Goal: Transaction & Acquisition: Book appointment/travel/reservation

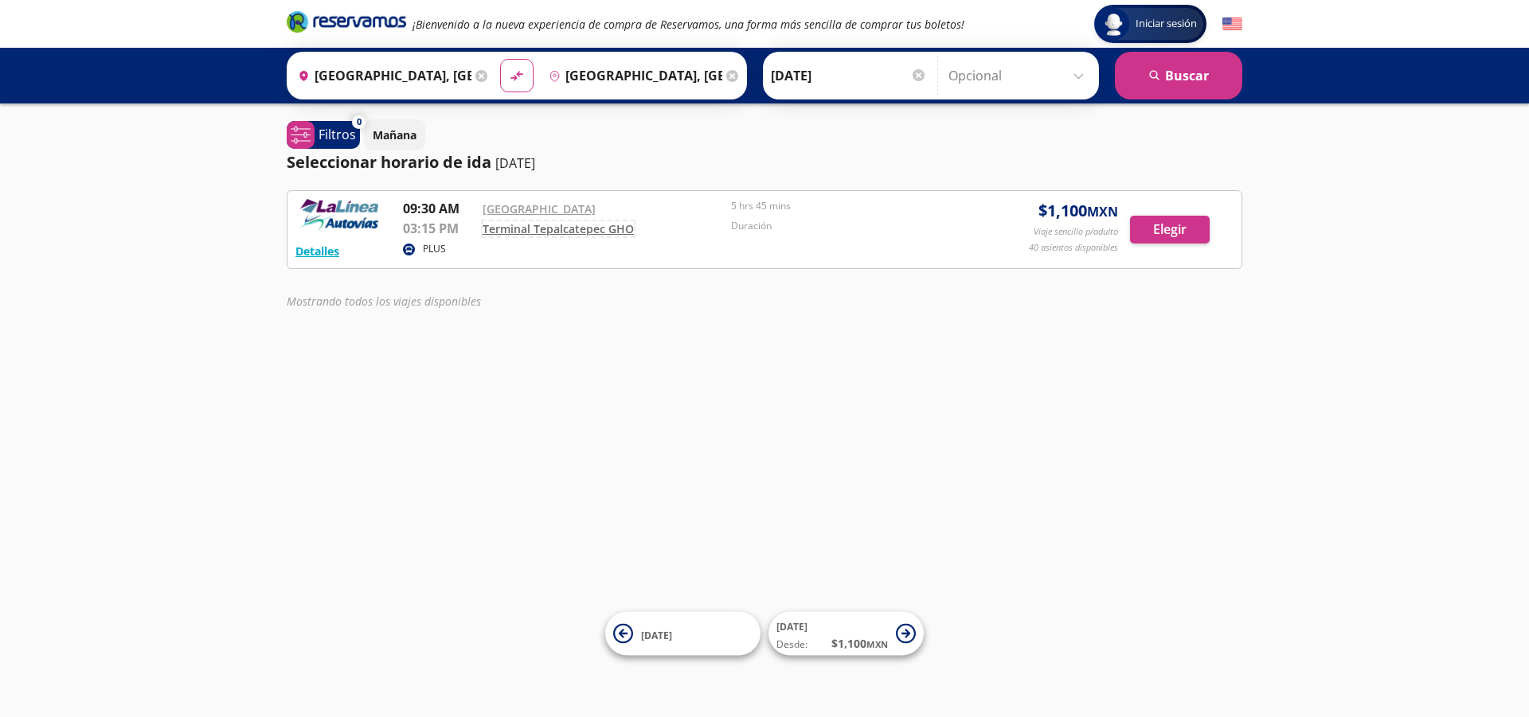
click at [616, 227] on link "Terminal Tepalcatepec GHO" at bounding box center [558, 228] width 151 height 15
click at [795, 76] on input "[DATE]" at bounding box center [849, 76] width 156 height 40
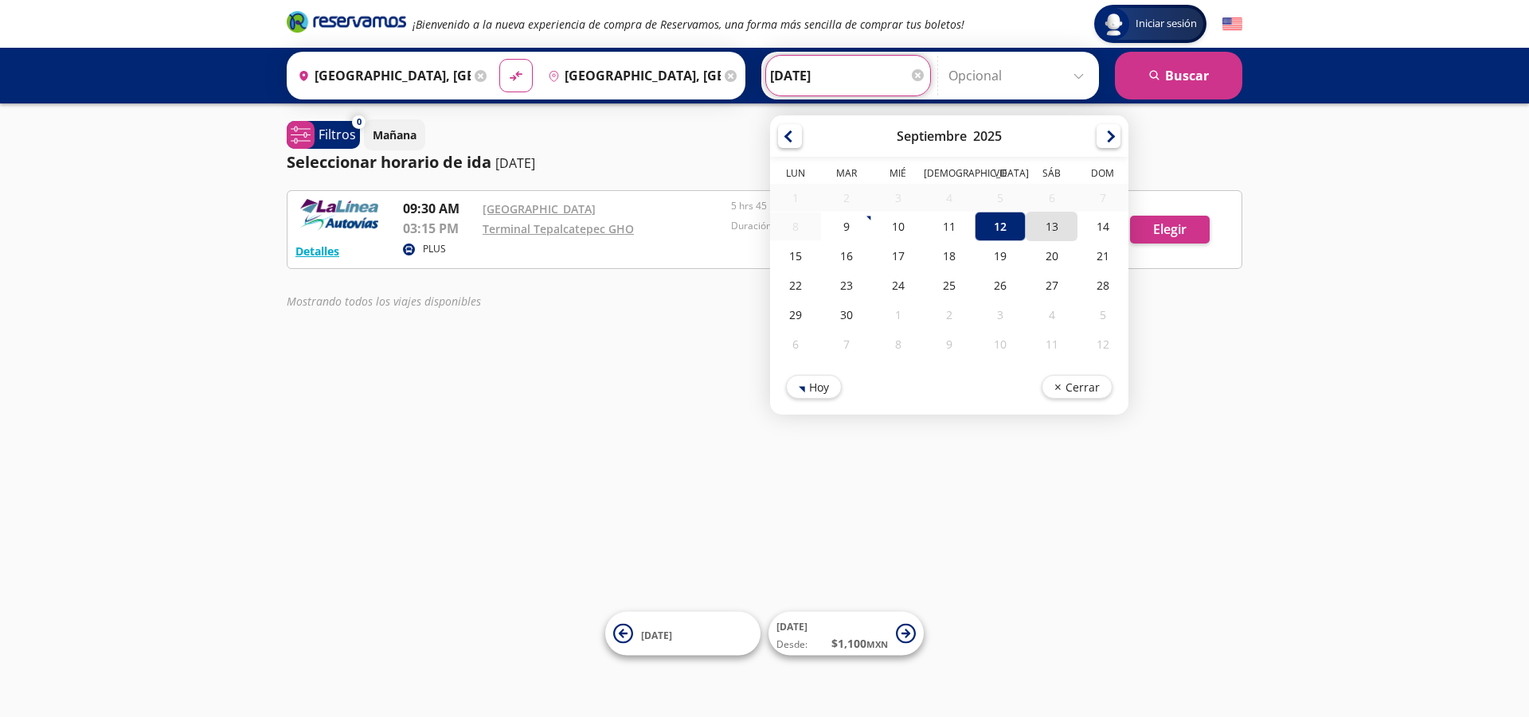
click at [1048, 232] on div "13" at bounding box center [1051, 226] width 51 height 29
type input "[DATE]"
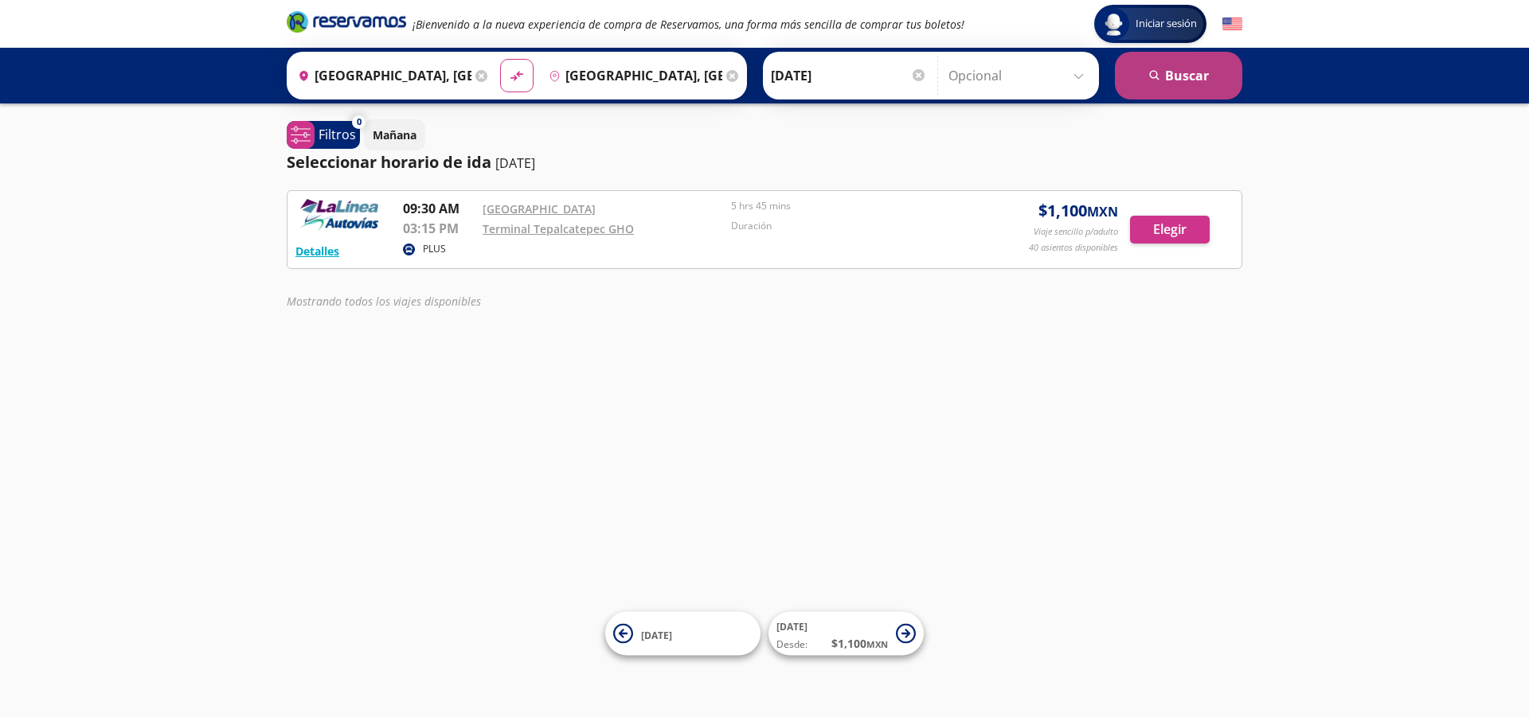
click at [1139, 76] on button "search [GEOGRAPHIC_DATA]" at bounding box center [1178, 76] width 127 height 48
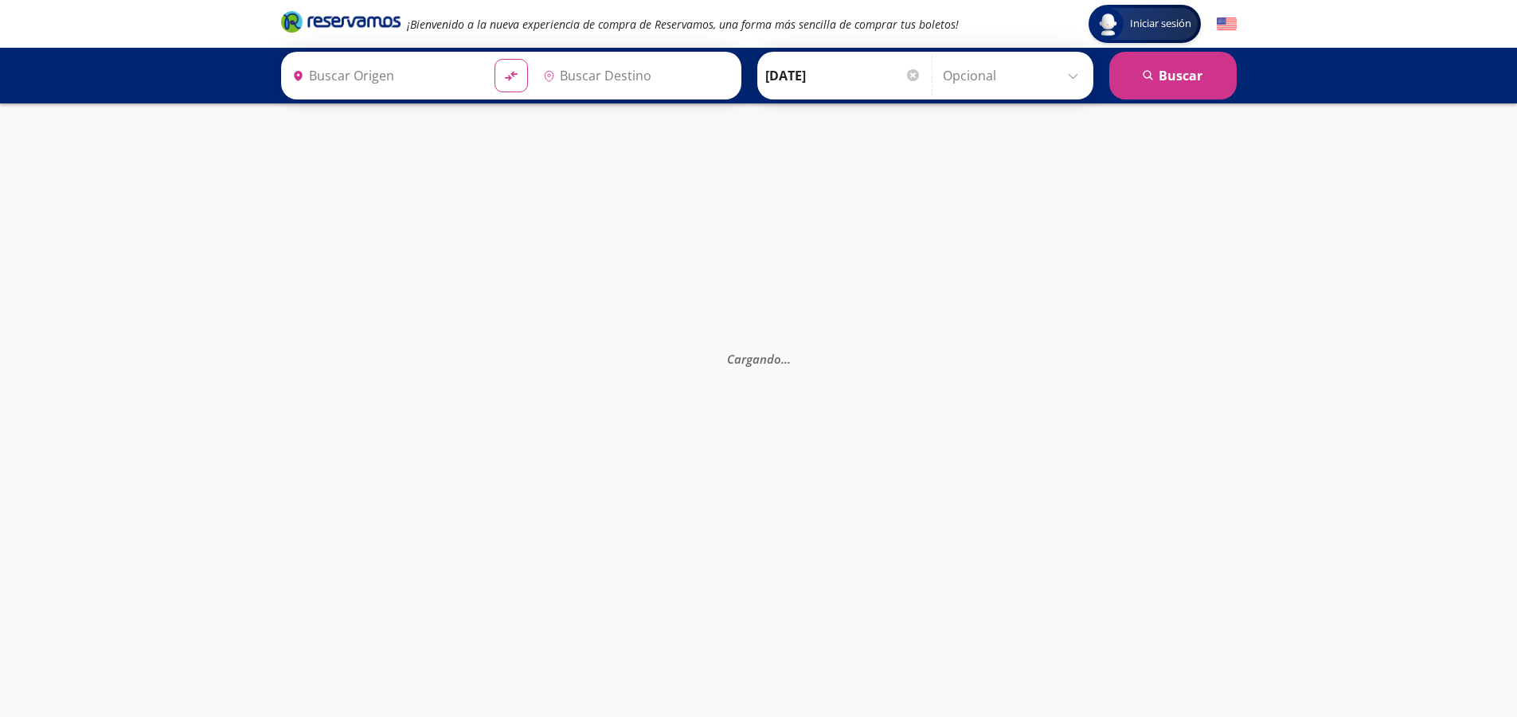
type input "[GEOGRAPHIC_DATA], [GEOGRAPHIC_DATA]"
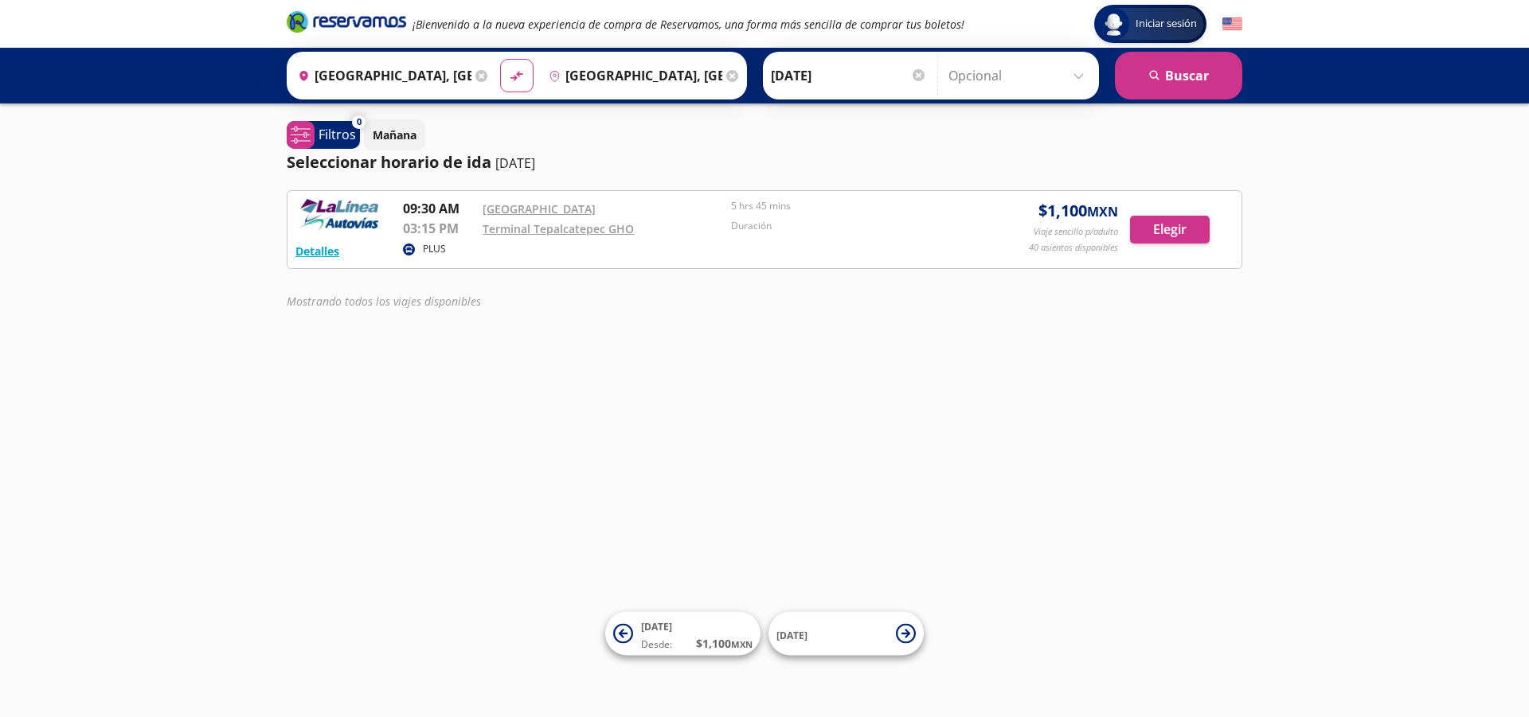
click at [1105, 252] on p "40 asientos disponibles" at bounding box center [1073, 248] width 89 height 14
click at [973, 353] on div "Iniciar sesión Iniciar sesión ¡Bienvenido a la nueva experiencia de compra de R…" at bounding box center [764, 358] width 1529 height 717
click at [407, 54] on div "Origen heroicons:map-pin-20-solid [GEOGRAPHIC_DATA], [GEOGRAPHIC_DATA] Destino …" at bounding box center [517, 76] width 460 height 48
click at [477, 80] on icon at bounding box center [481, 76] width 12 height 12
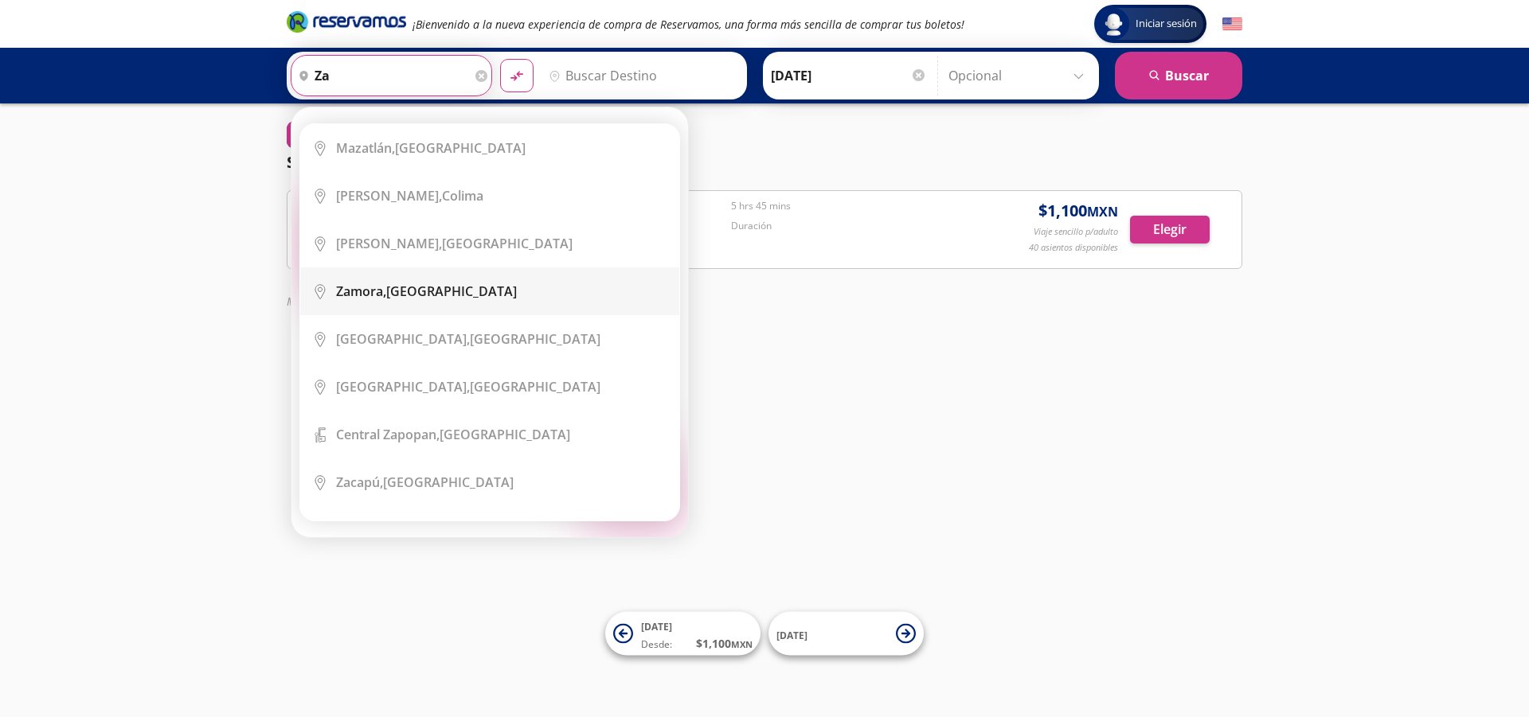
click at [422, 277] on li "City Icon [GEOGRAPHIC_DATA], [GEOGRAPHIC_DATA]" at bounding box center [489, 292] width 379 height 48
type input "[GEOGRAPHIC_DATA], [GEOGRAPHIC_DATA]"
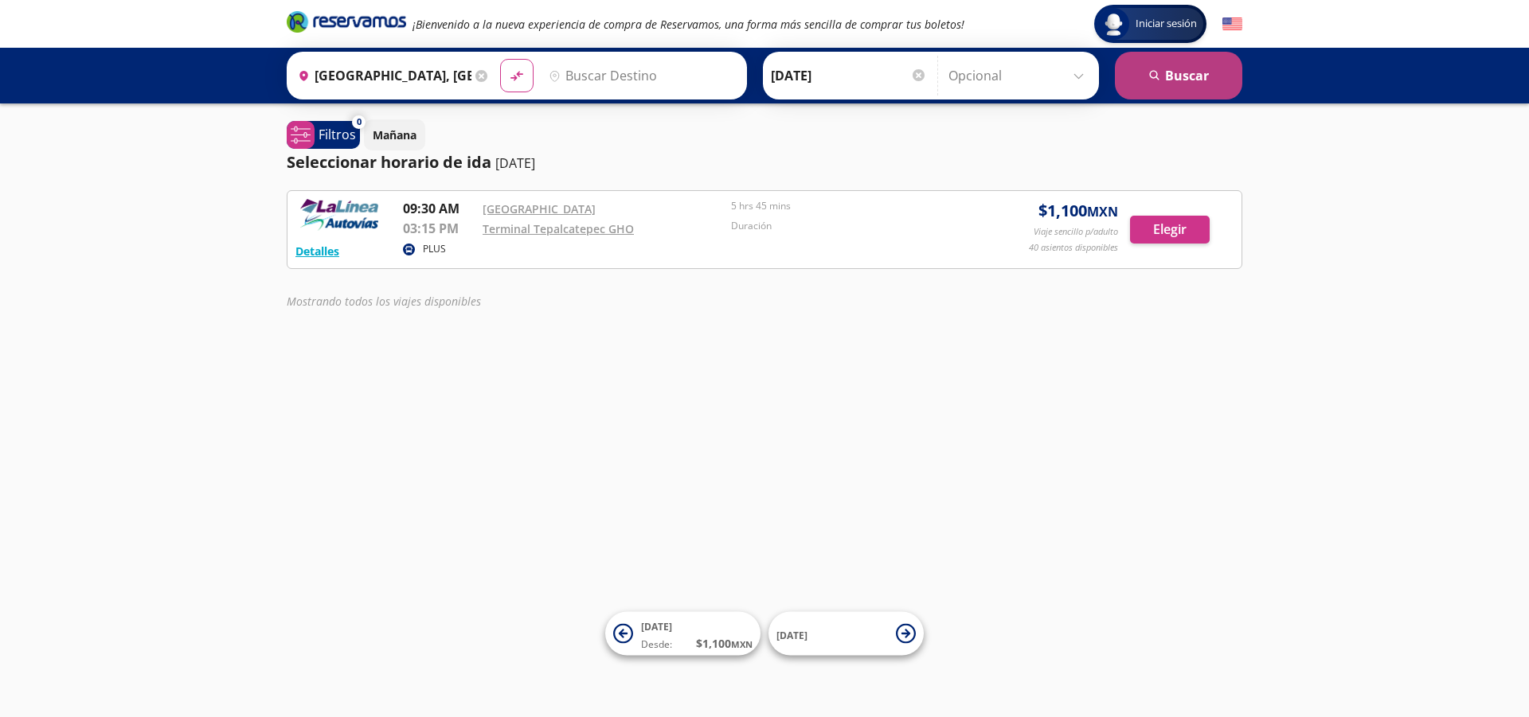
click at [1127, 79] on button "search [GEOGRAPHIC_DATA]" at bounding box center [1178, 76] width 127 height 48
click at [678, 85] on input "Destino" at bounding box center [639, 76] width 195 height 40
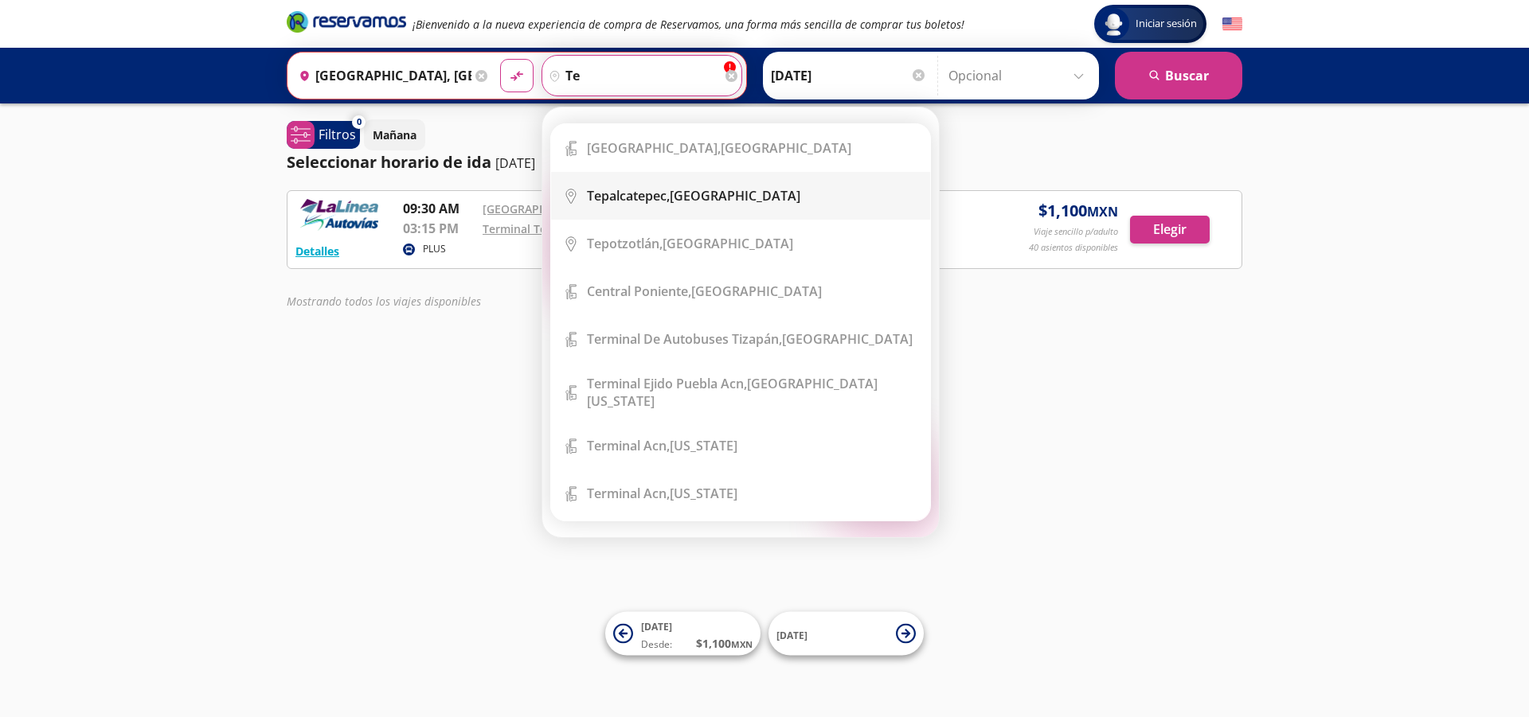
click at [664, 202] on b "Tepalcatepec," at bounding box center [628, 196] width 83 height 18
type input "[GEOGRAPHIC_DATA], [GEOGRAPHIC_DATA]"
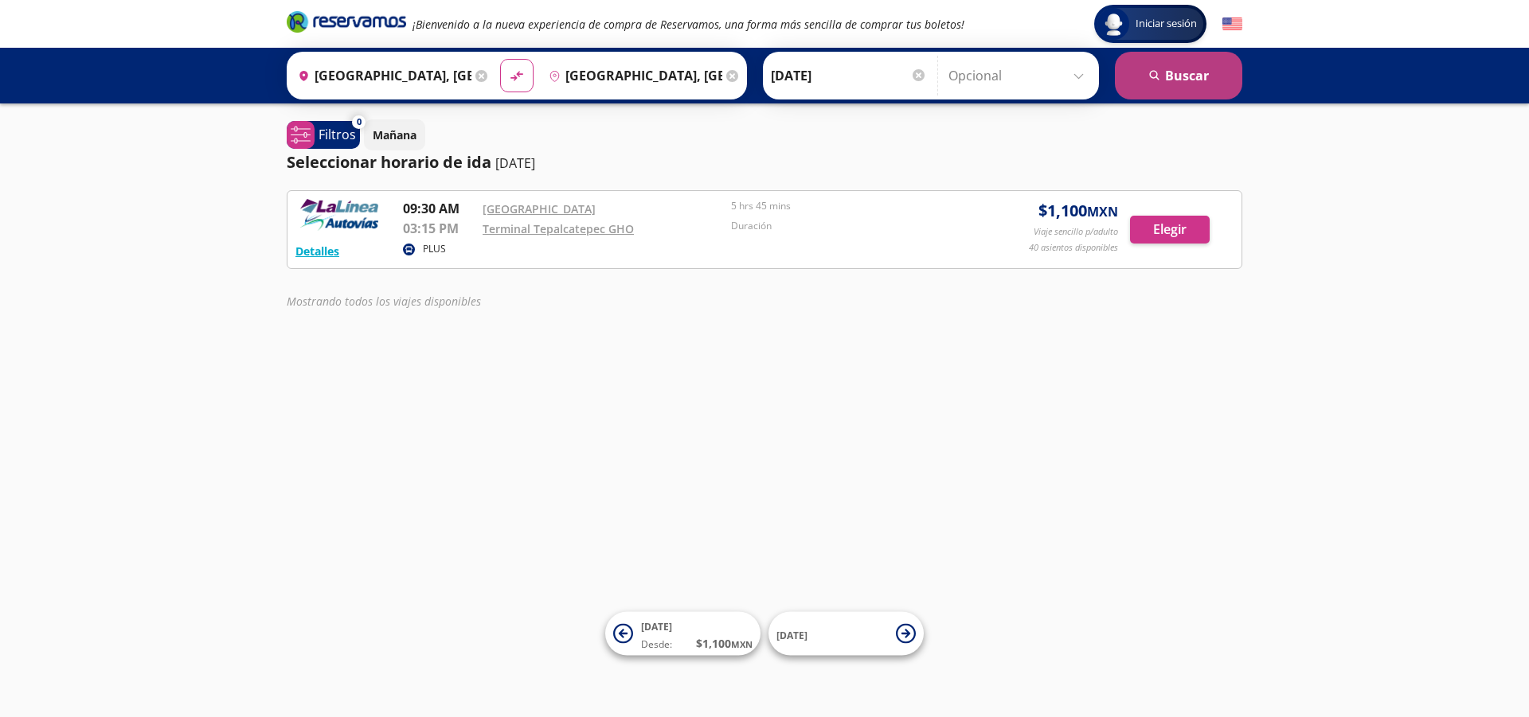
click at [1155, 85] on button "search [GEOGRAPHIC_DATA]" at bounding box center [1178, 76] width 127 height 48
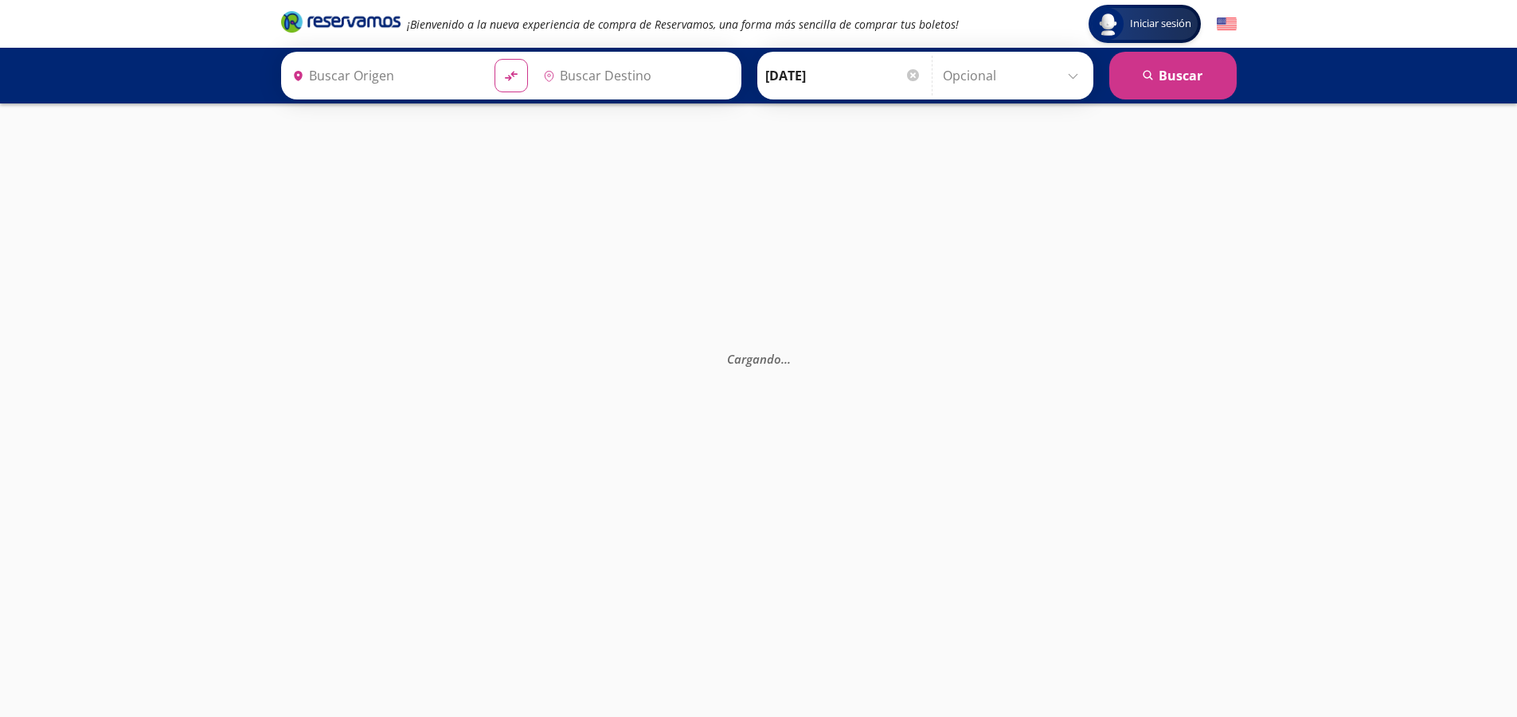
type input "[GEOGRAPHIC_DATA], [GEOGRAPHIC_DATA]"
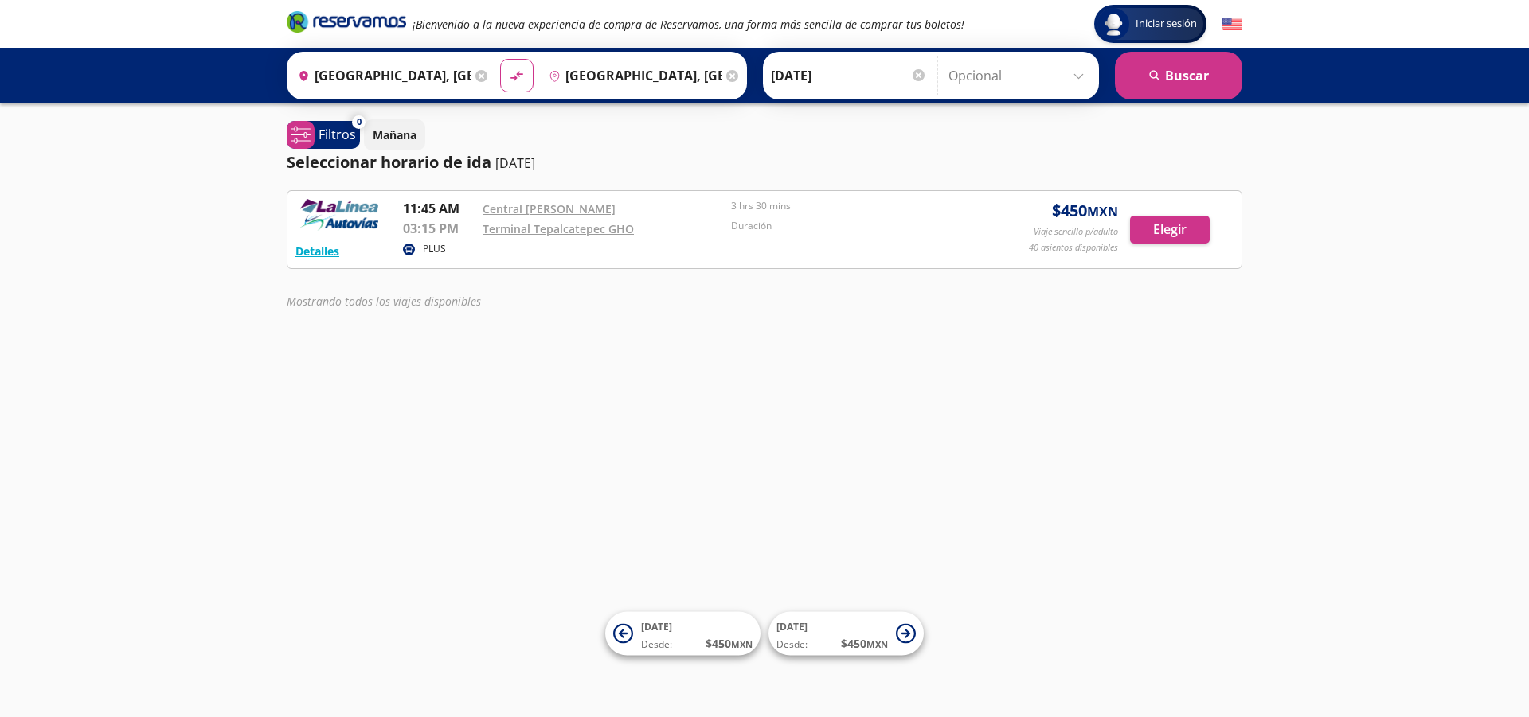
click at [514, 409] on div "Iniciar sesión Iniciar sesión ¡Bienvenido a la nueva experiencia de compra de R…" at bounding box center [764, 358] width 1529 height 717
click at [489, 356] on div "Iniciar sesión Iniciar sesión ¡Bienvenido a la nueva experiencia de compra de R…" at bounding box center [764, 358] width 1529 height 717
